Goal: Book appointment/travel/reservation

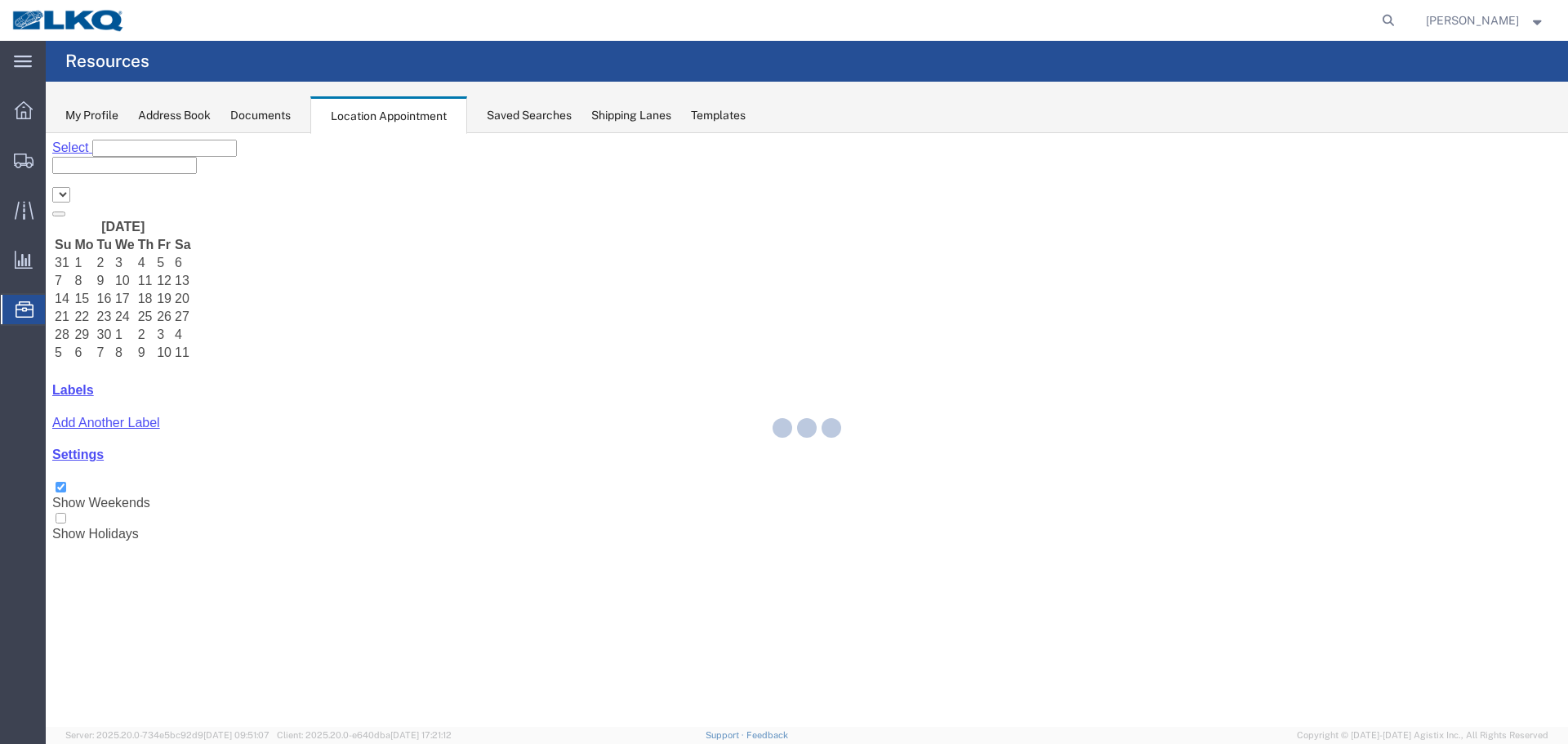
select select "28018"
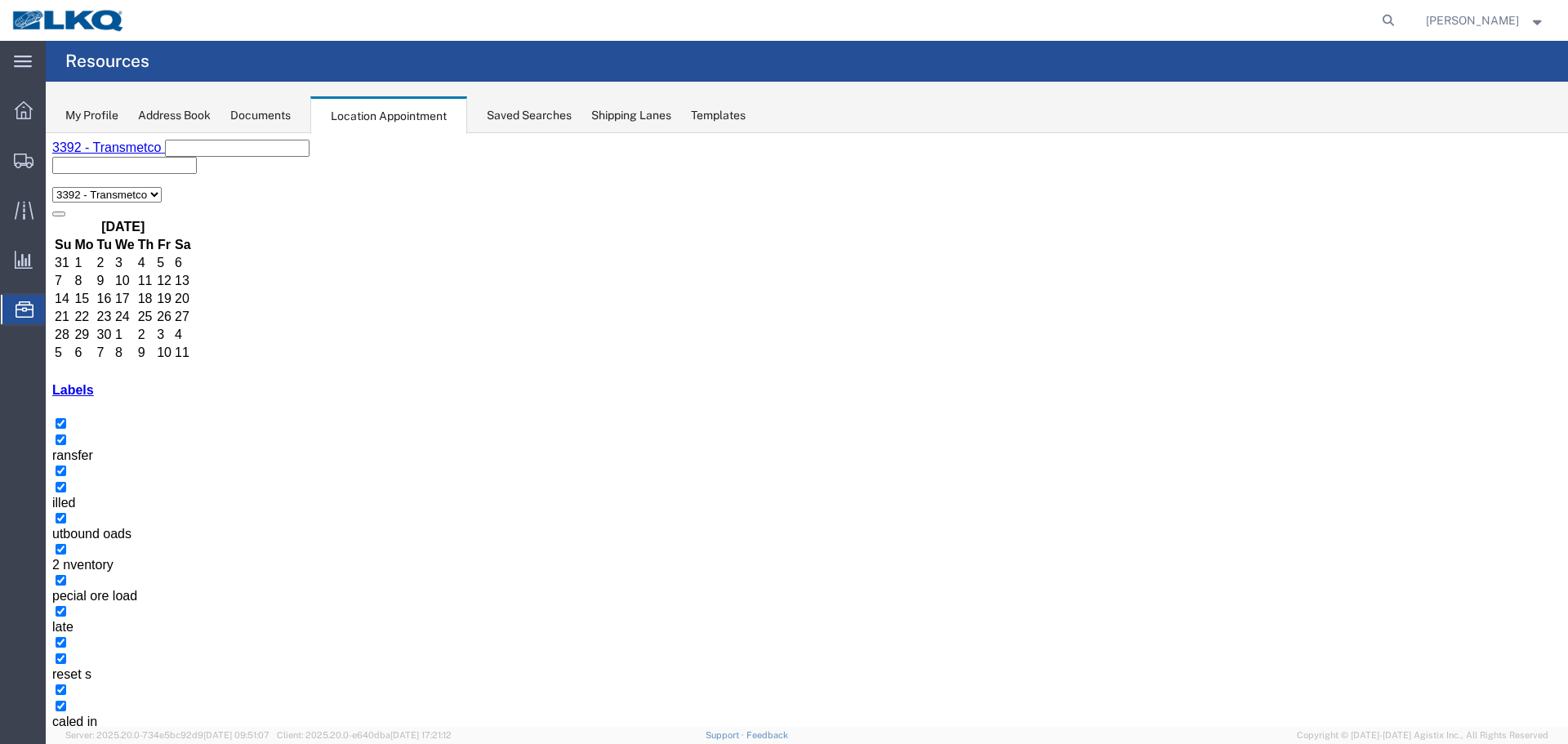
drag, startPoint x: 1250, startPoint y: 421, endPoint x: 1181, endPoint y: 415, distance: 69.3
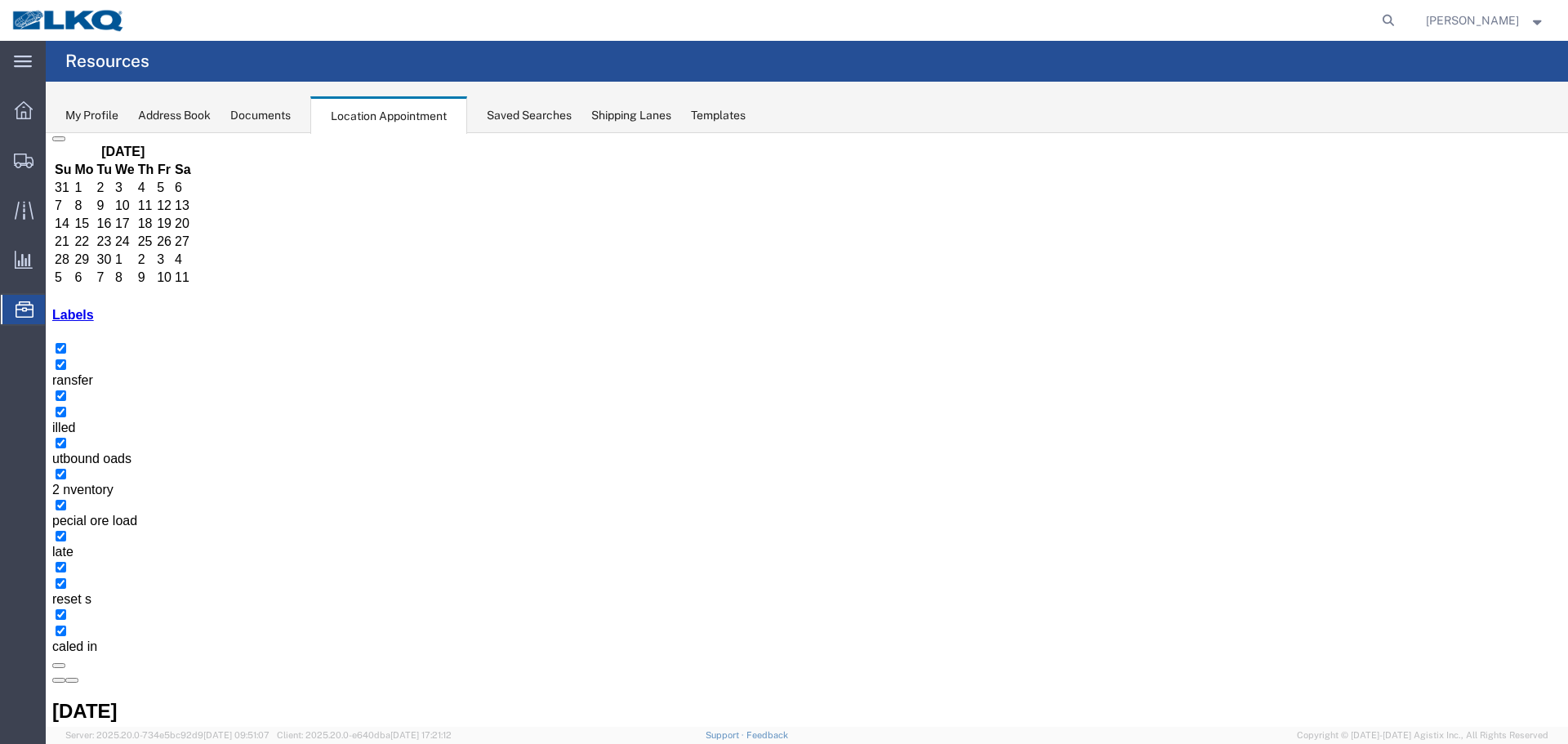
scroll to position [73, 0]
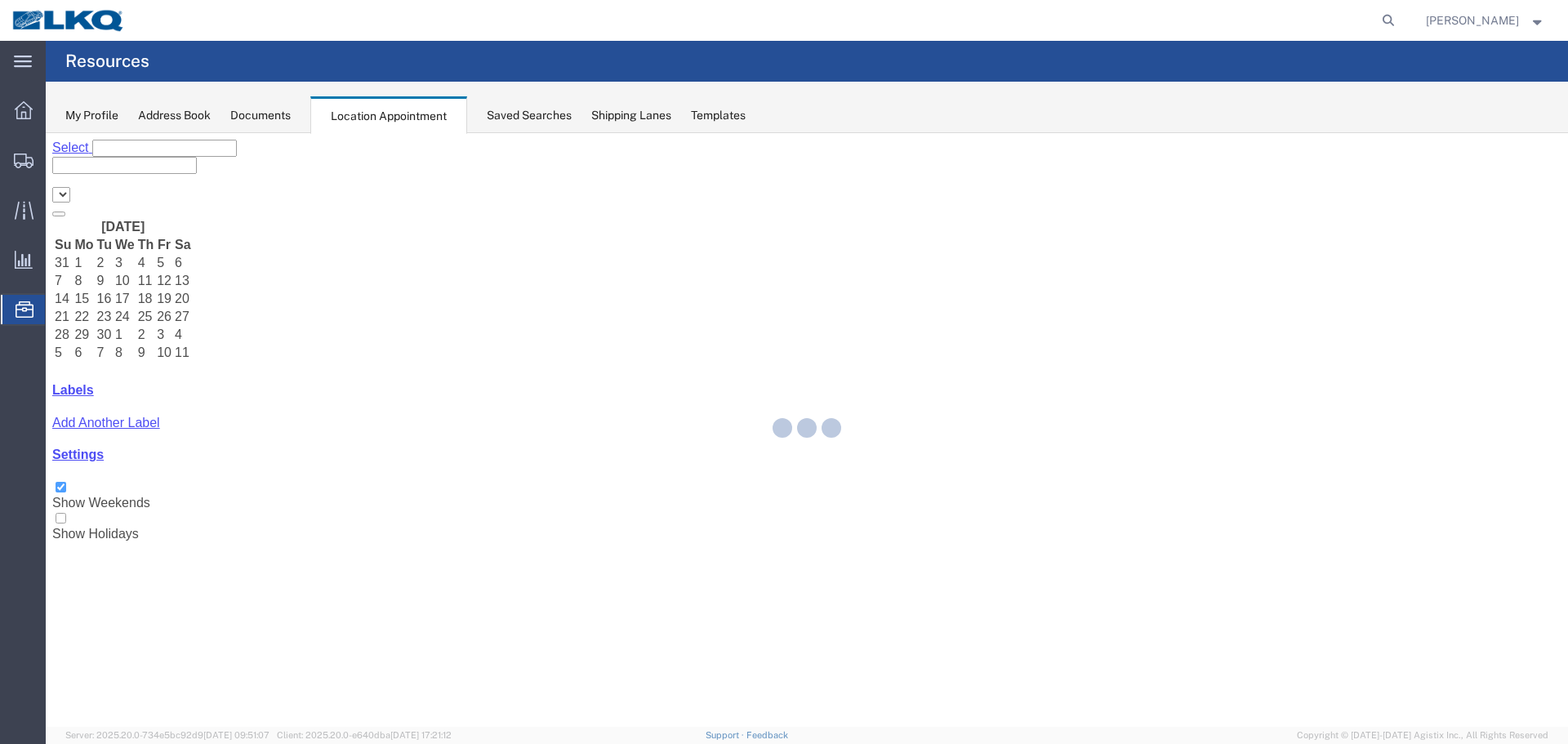
select select "28018"
